Goal: Task Accomplishment & Management: Use online tool/utility

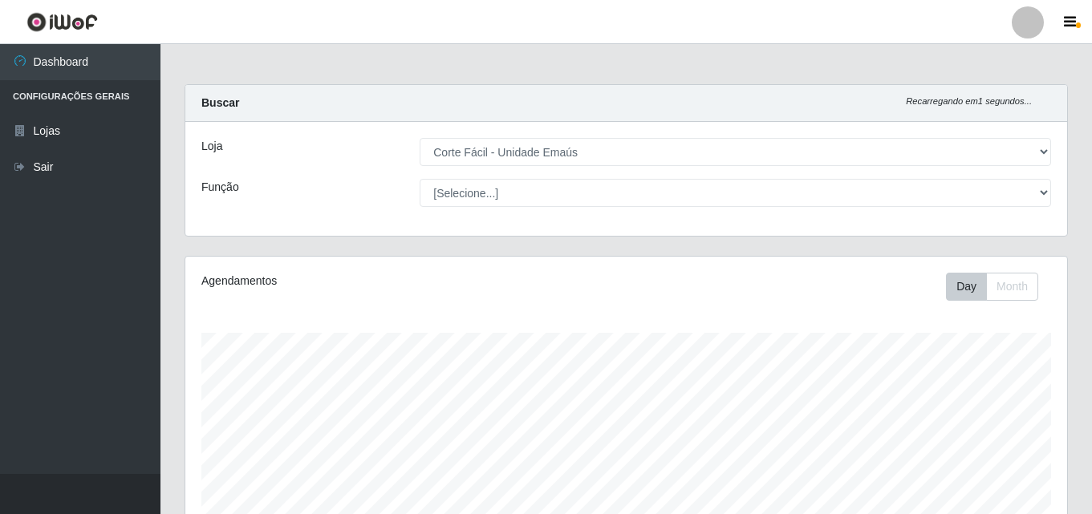
select select "201"
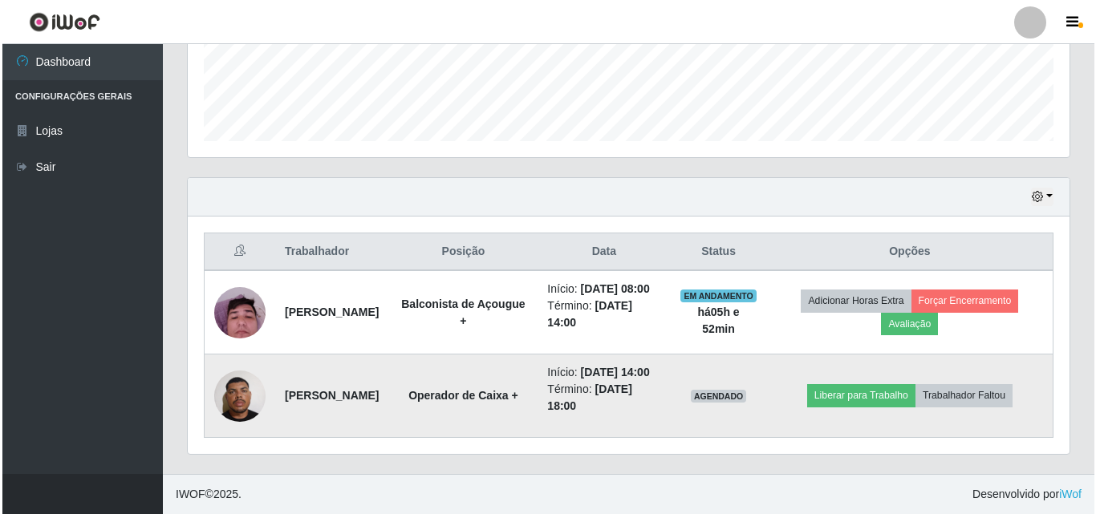
scroll to position [333, 882]
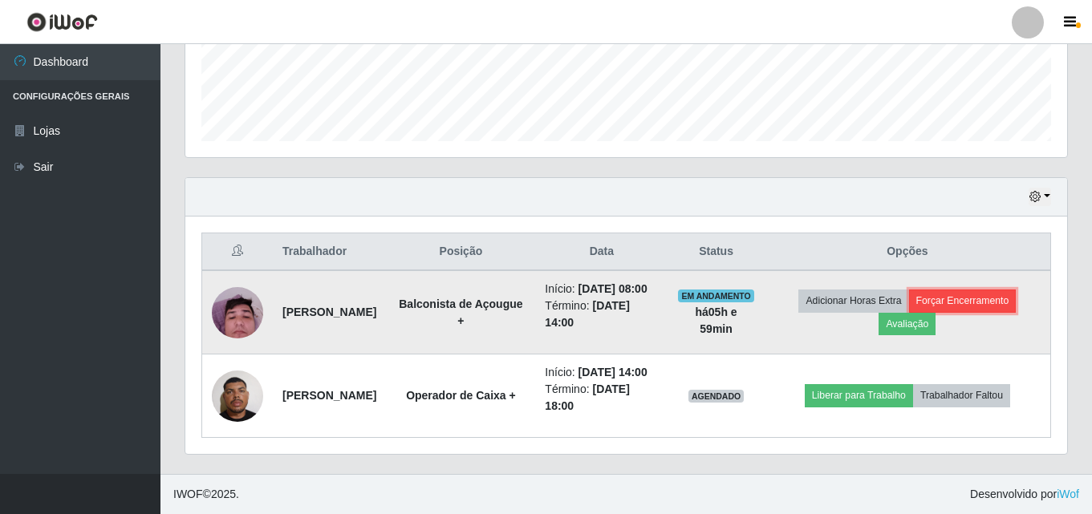
click at [1004, 290] on button "Forçar Encerramento" at bounding box center [962, 301] width 107 height 22
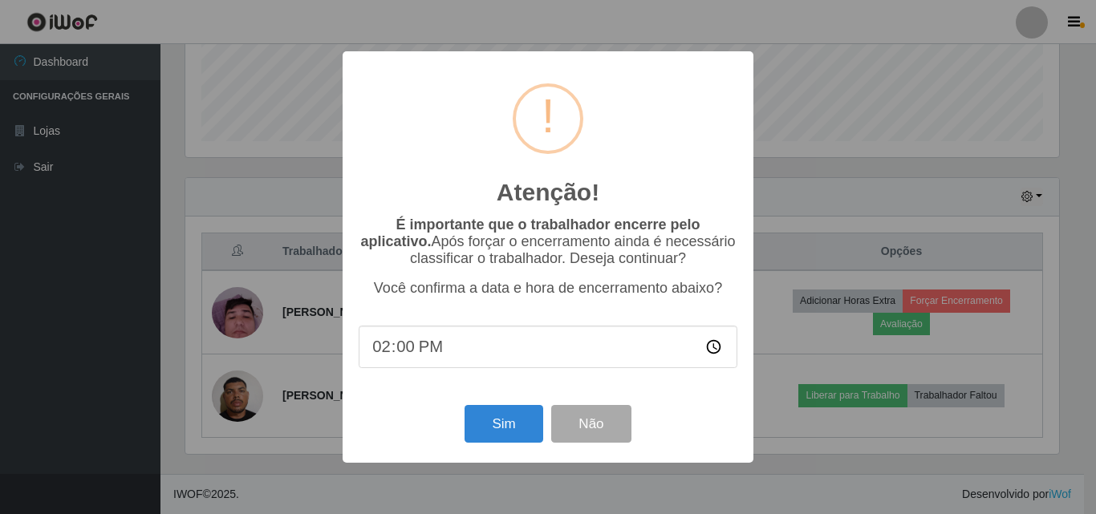
drag, startPoint x: 856, startPoint y: 427, endPoint x: 770, endPoint y: 455, distance: 90.3
click at [770, 455] on div "Atenção! × É importante que o trabalhador encerre pelo aplicativo. Após forçar …" at bounding box center [548, 257] width 1096 height 514
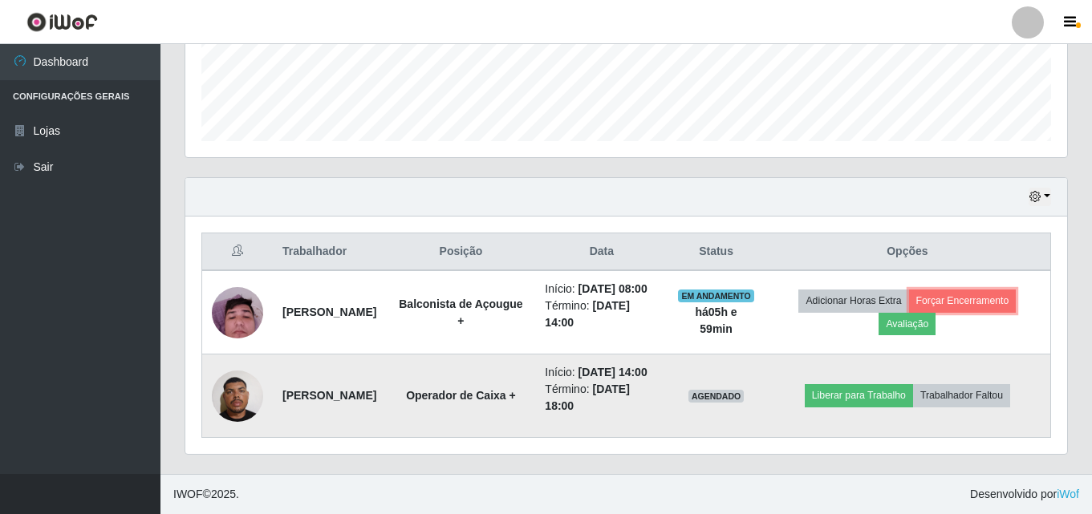
scroll to position [333, 882]
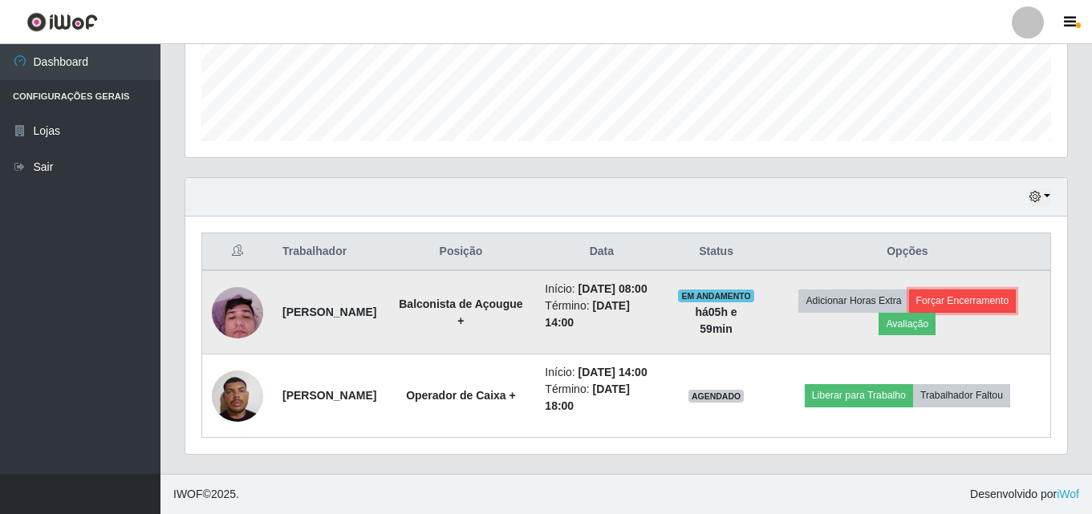
click at [984, 290] on button "Forçar Encerramento" at bounding box center [962, 301] width 107 height 22
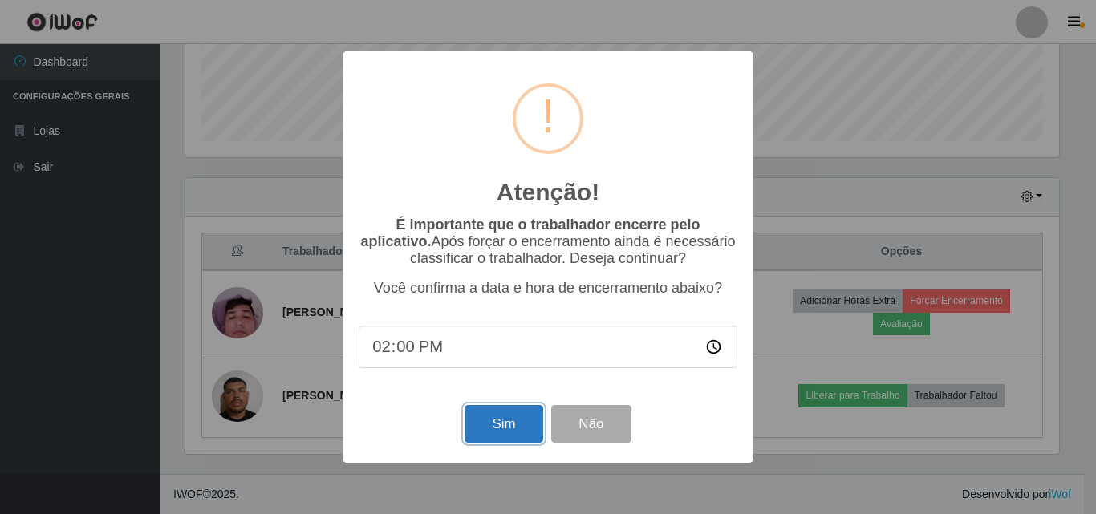
click at [501, 429] on button "Sim" at bounding box center [503, 424] width 78 height 38
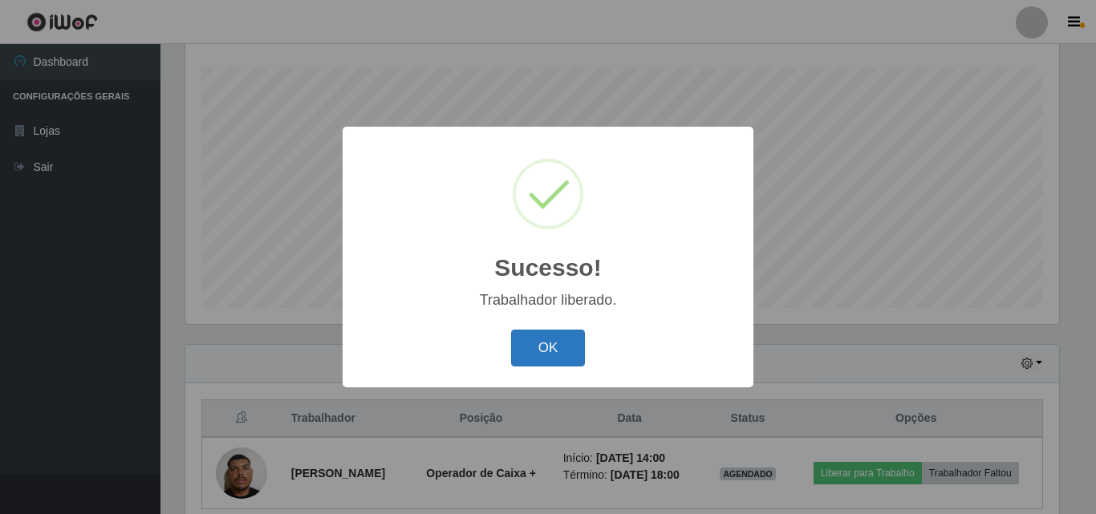
drag, startPoint x: 557, startPoint y: 326, endPoint x: 548, endPoint y: 334, distance: 11.9
click at [548, 334] on div "OK Cancel" at bounding box center [548, 348] width 379 height 46
click at [542, 344] on button "OK" at bounding box center [548, 349] width 75 height 38
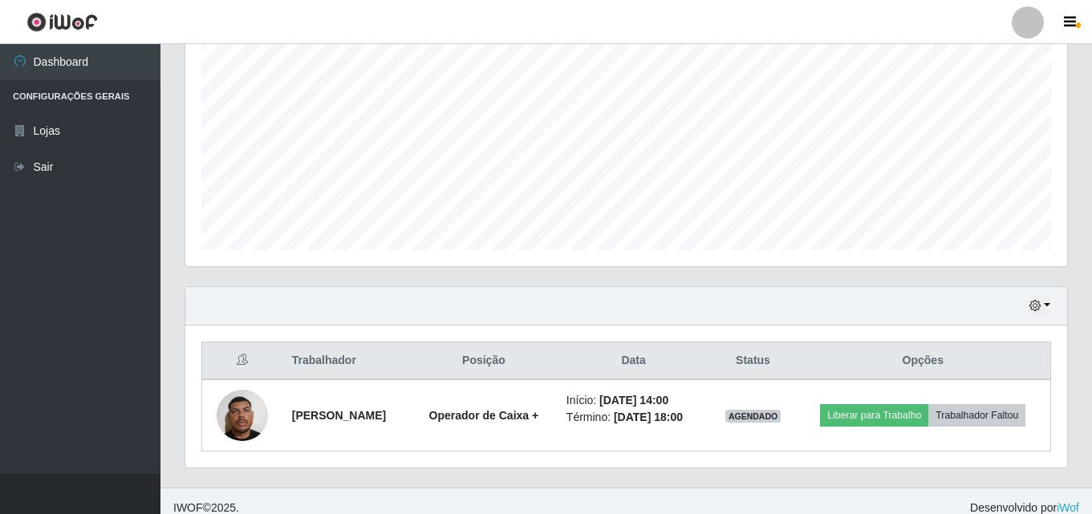
scroll to position [337, 0]
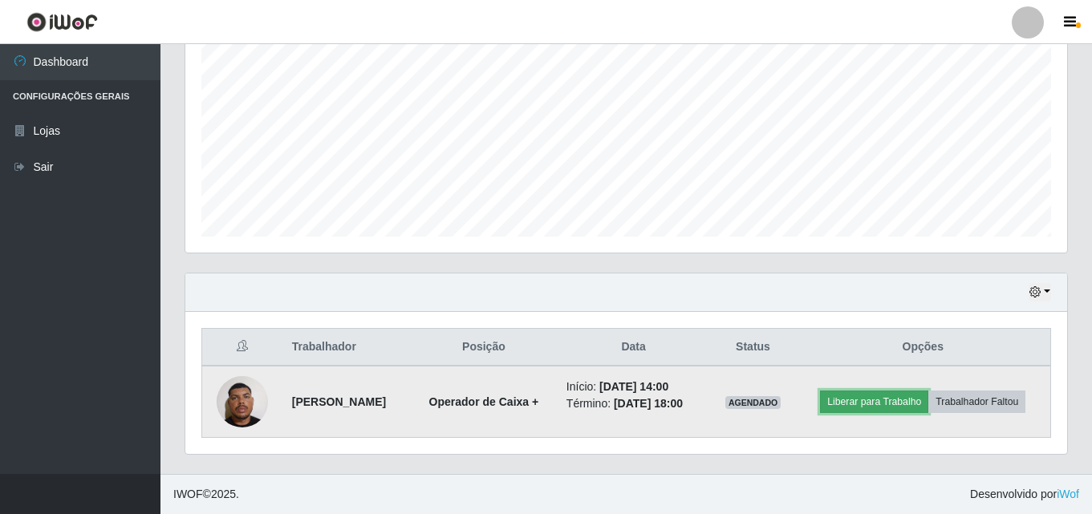
click at [910, 408] on button "Liberar para Trabalho" at bounding box center [874, 402] width 108 height 22
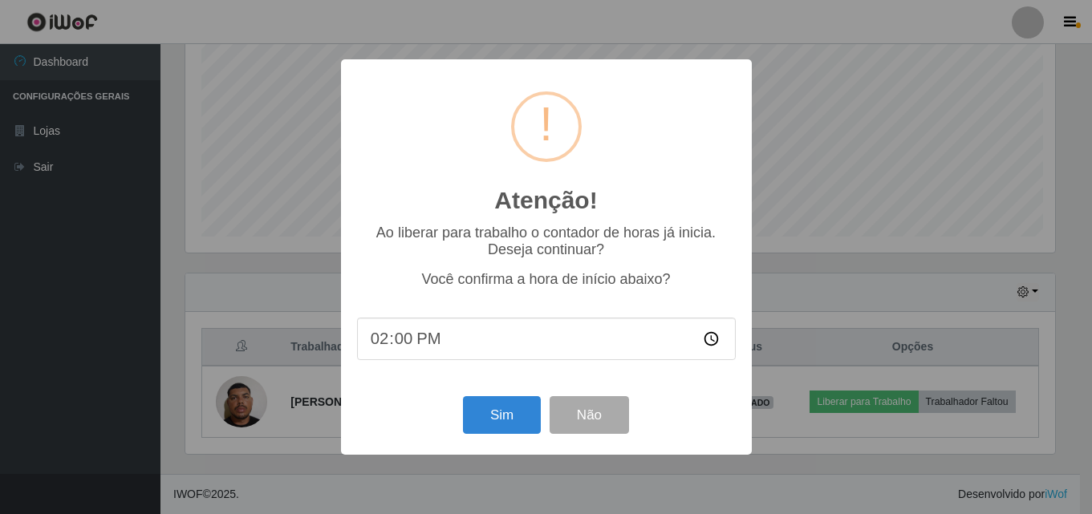
scroll to position [333, 874]
click at [531, 428] on button "Sim" at bounding box center [503, 415] width 78 height 38
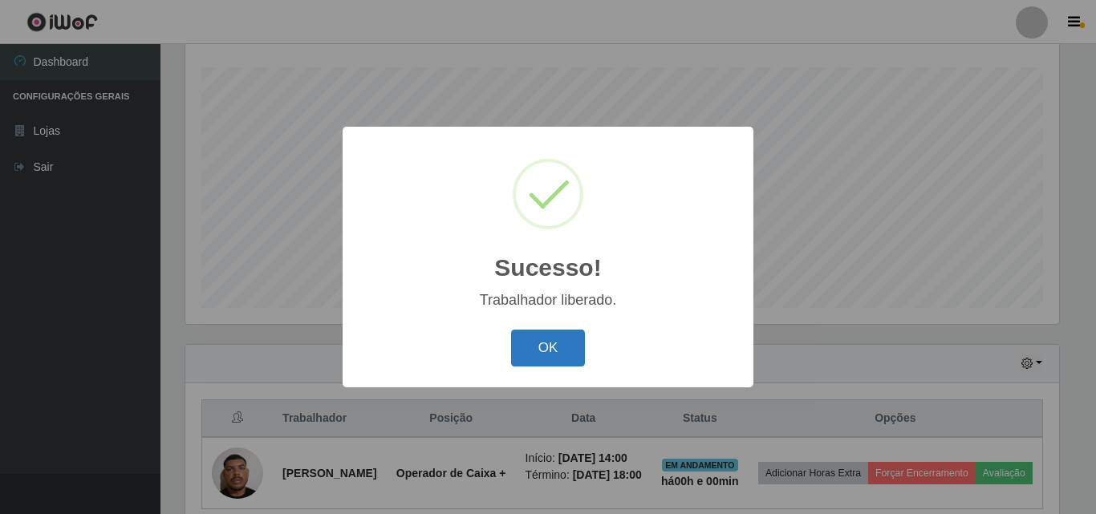
click at [552, 350] on button "OK" at bounding box center [548, 349] width 75 height 38
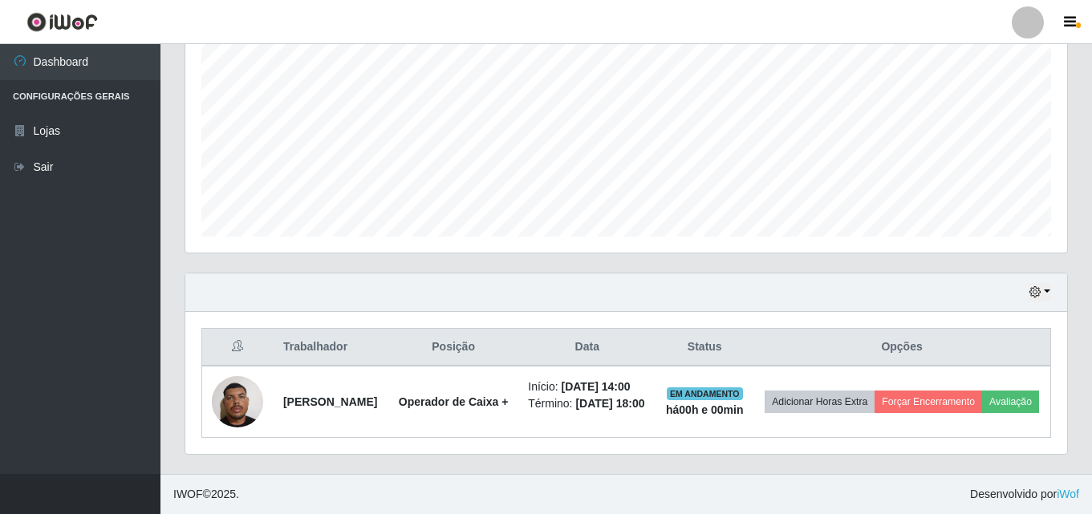
scroll to position [366, 0]
